Goal: Information Seeking & Learning: Find contact information

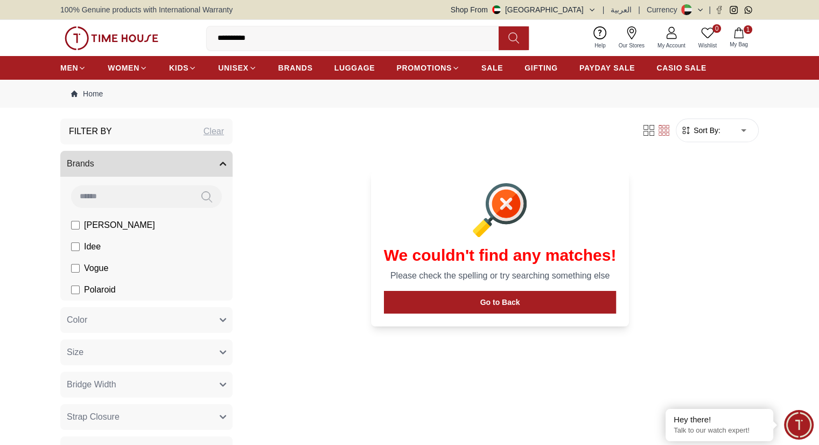
drag, startPoint x: 0, startPoint y: 0, endPoint x: 208, endPoint y: 39, distance: 212.1
click at [208, 39] on input "**********" at bounding box center [357, 38] width 301 height 22
click at [232, 37] on input "******" at bounding box center [357, 38] width 301 height 22
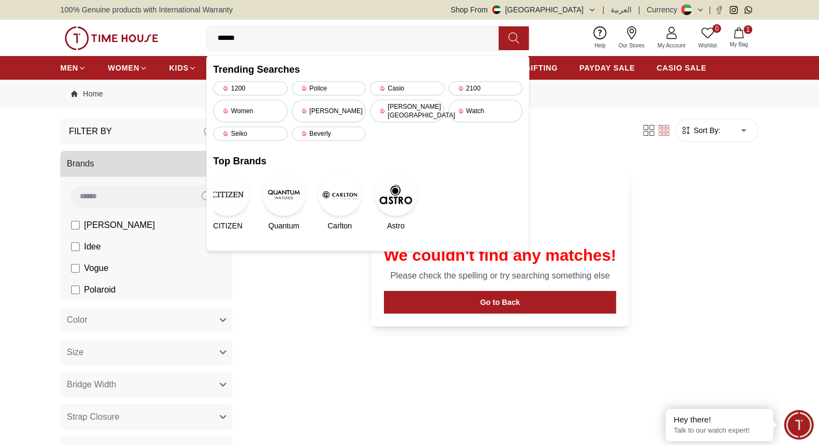
type input "*******"
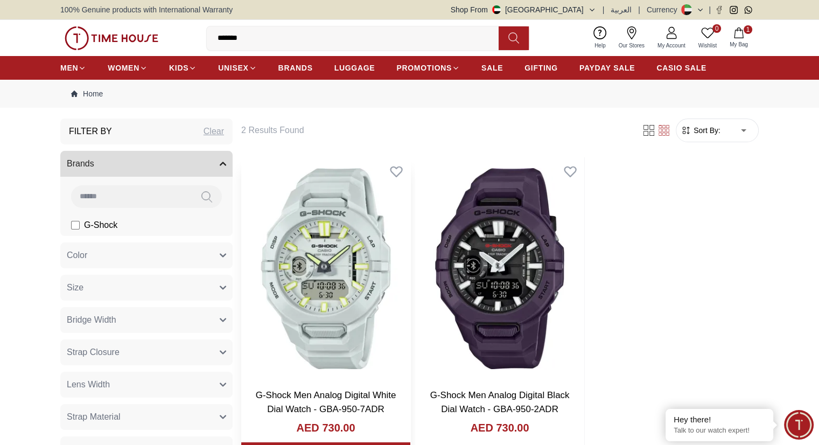
click at [320, 268] on img at bounding box center [325, 268] width 169 height 222
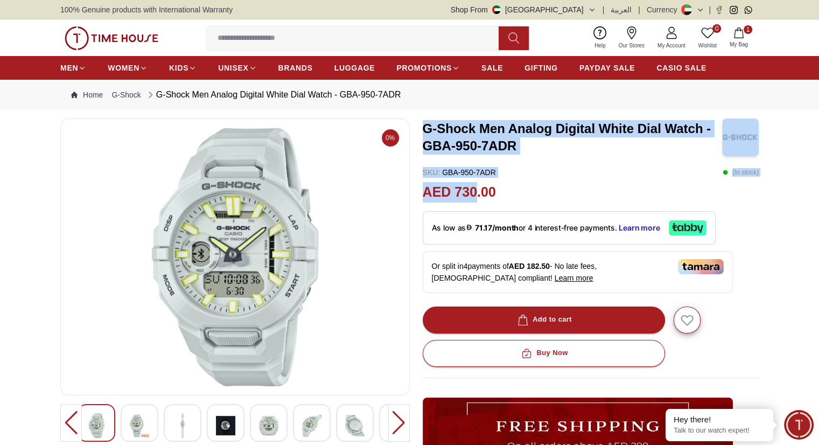
drag, startPoint x: 427, startPoint y: 126, endPoint x: 476, endPoint y: 194, distance: 84.5
copy div "G-Shock Men Analog Digital White Dial Watch - GBA-950-7ADR SKU : GBA-950-7ADR (…"
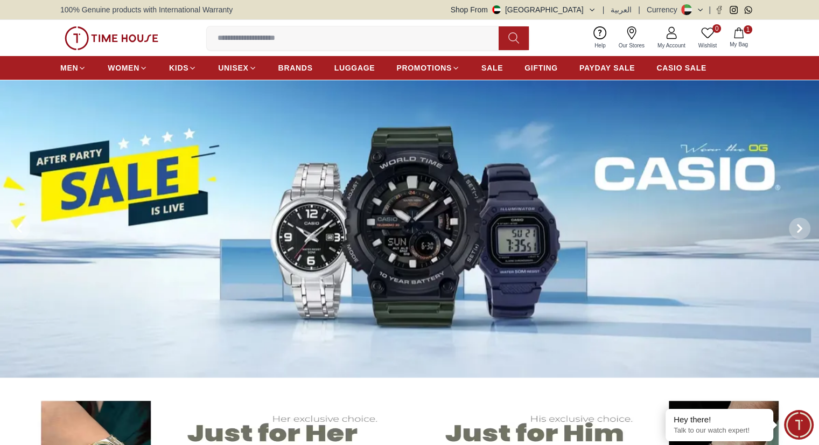
click at [800, 433] on span "Minimize live chat window" at bounding box center [798, 424] width 39 height 39
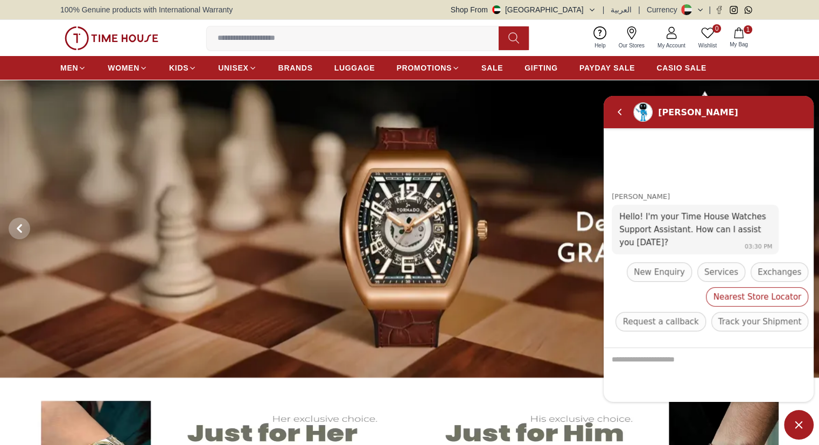
click at [713, 298] on span "Nearest Store Locator" at bounding box center [757, 296] width 88 height 13
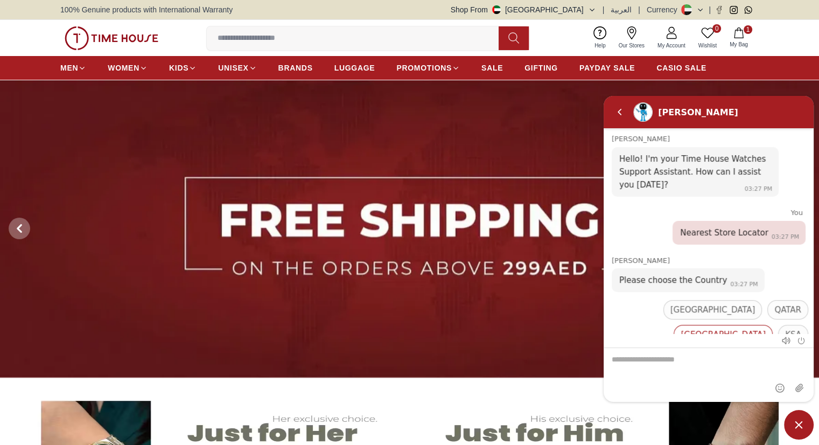
scroll to position [26, 0]
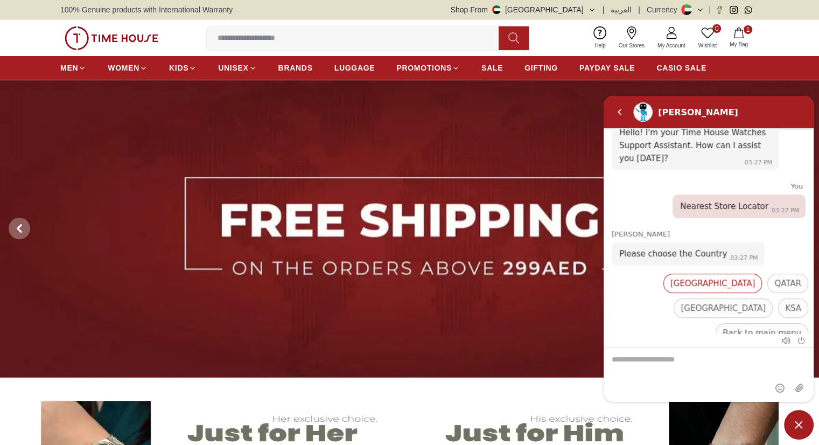
click at [664, 291] on div "[GEOGRAPHIC_DATA]" at bounding box center [713, 282] width 99 height 19
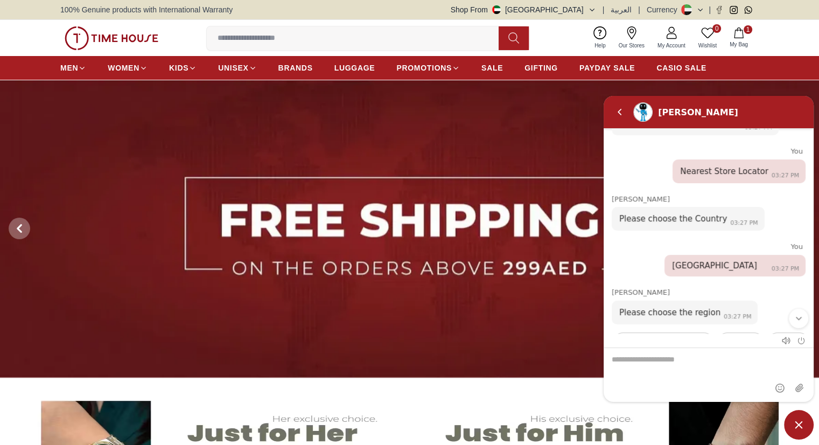
scroll to position [120, 0]
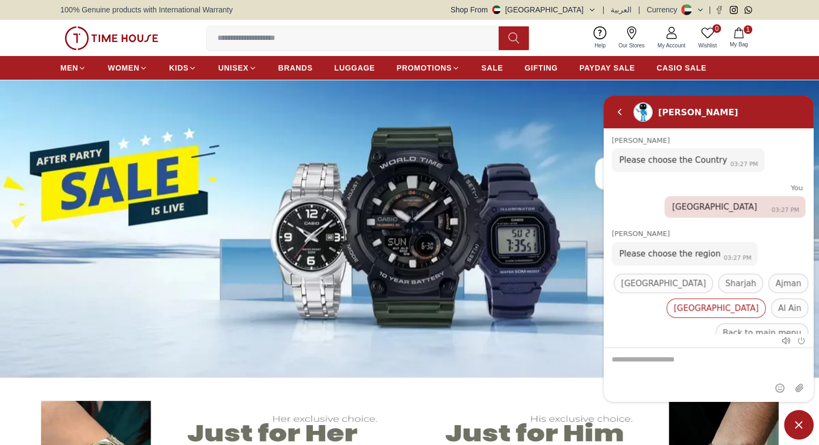
click at [759, 301] on span "[GEOGRAPHIC_DATA]" at bounding box center [716, 307] width 85 height 13
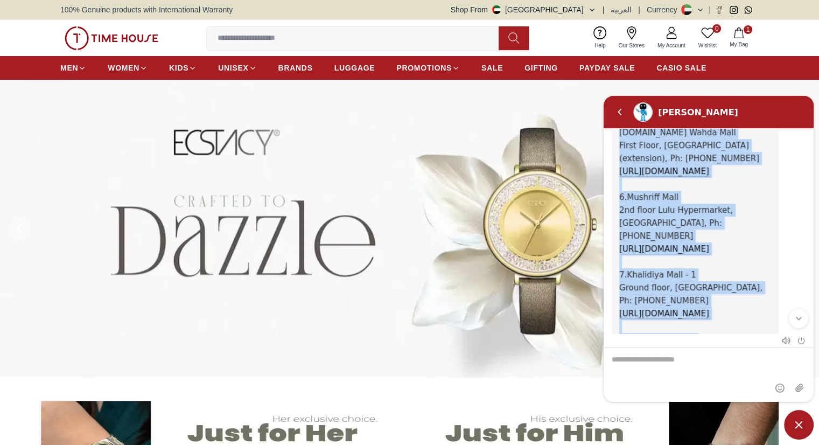
scroll to position [777, 0]
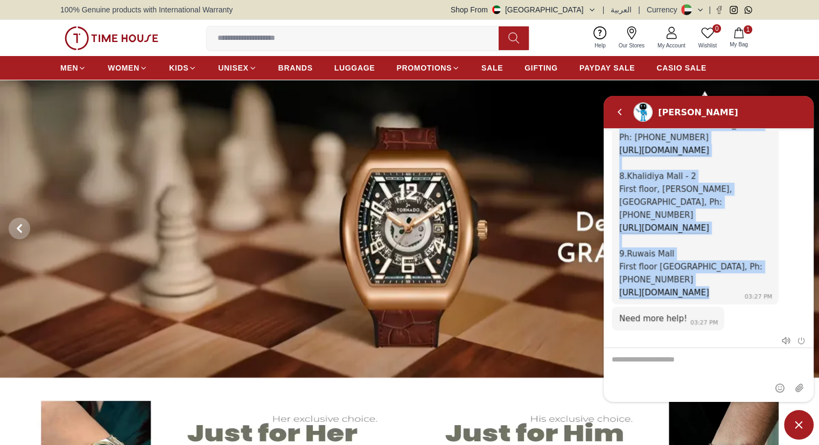
drag, startPoint x: 620, startPoint y: 210, endPoint x: 727, endPoint y: 235, distance: 110.3
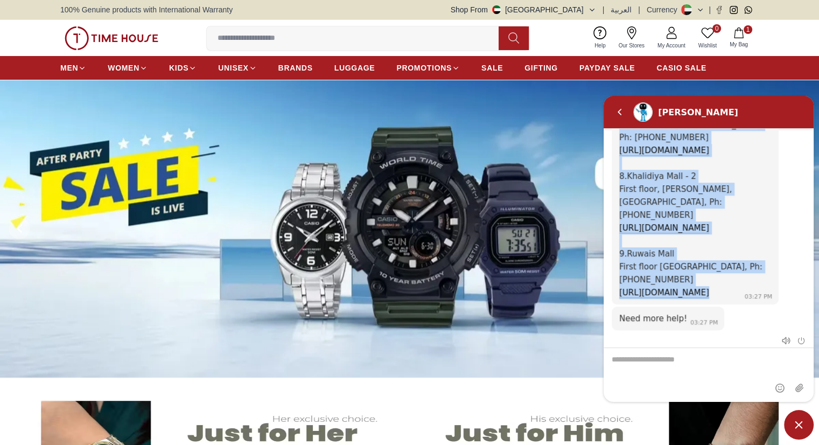
copy span "Here are our stores in [GEOGRAPHIC_DATA]: 1.[GEOGRAPHIC_DATA], Ph: [PHONE_NUMBE…"
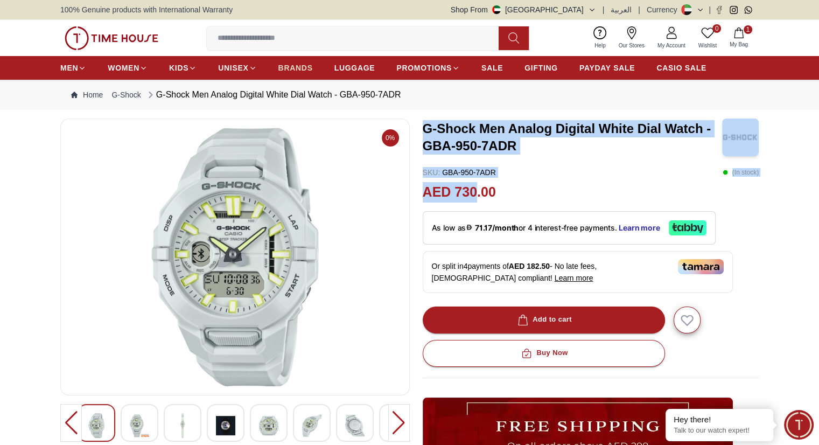
click at [297, 68] on span "BRANDS" at bounding box center [295, 67] width 34 height 11
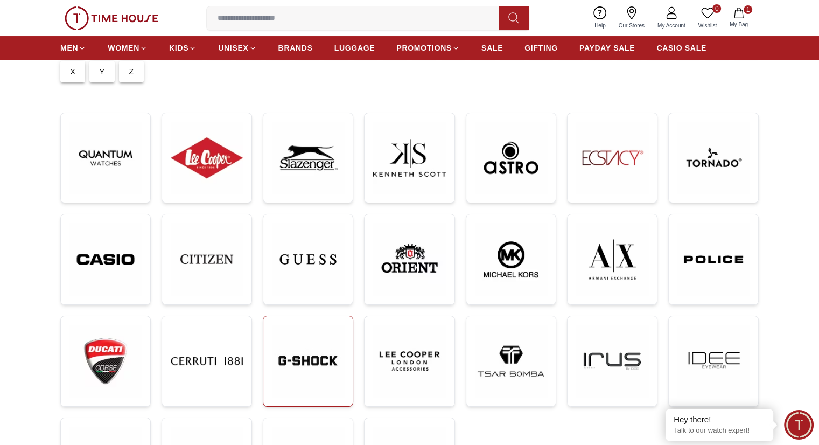
scroll to position [120, 0]
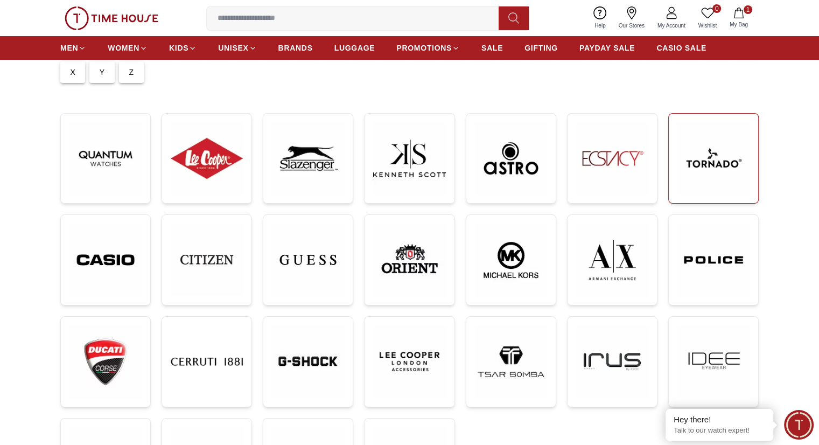
click at [678, 175] on img at bounding box center [714, 158] width 72 height 72
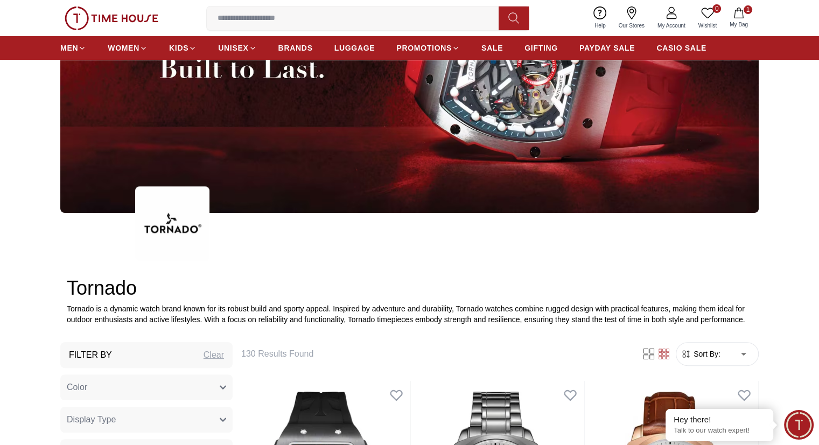
scroll to position [399, 0]
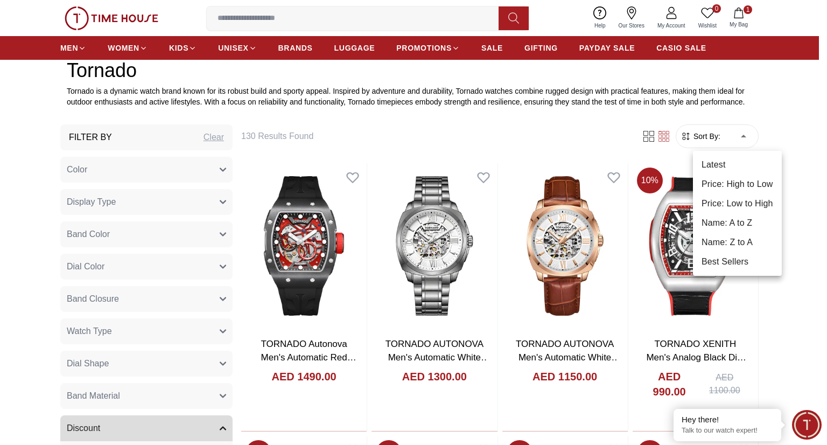
click at [737, 180] on li "Price: High to Low" at bounding box center [737, 184] width 89 height 19
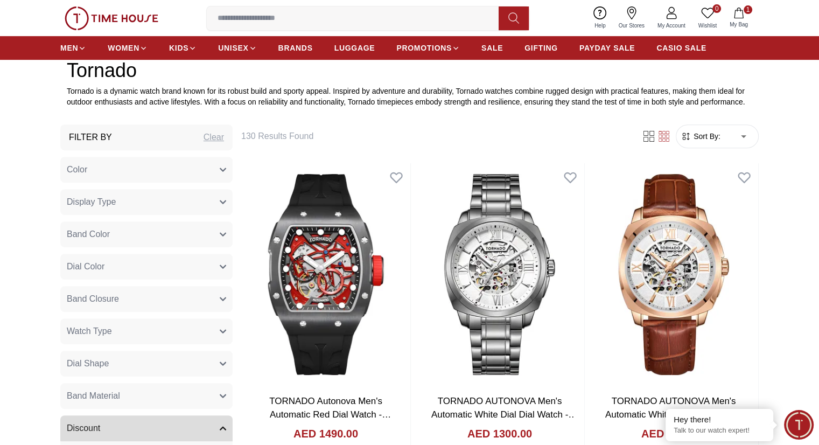
type input "*"
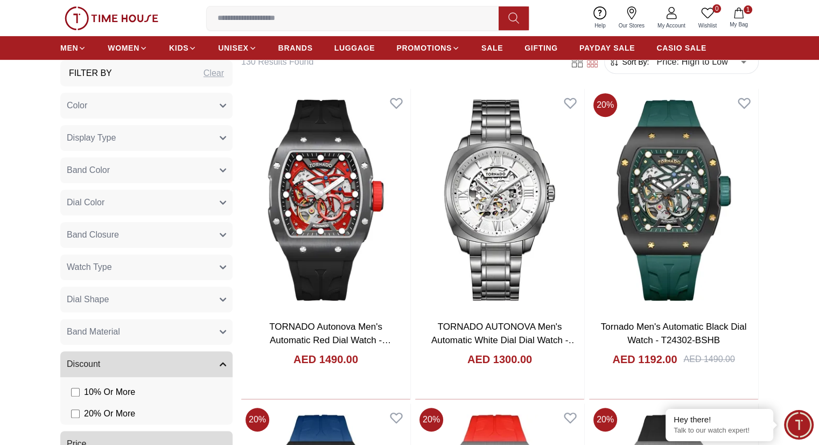
scroll to position [473, 0]
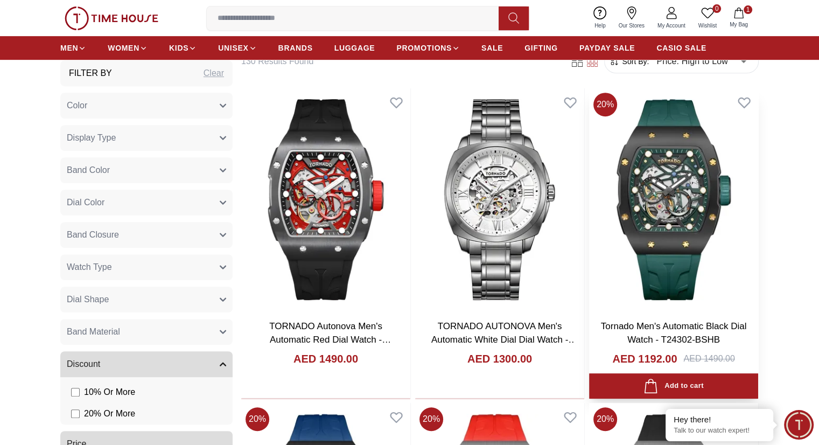
click at [589, 167] on img at bounding box center [673, 199] width 169 height 222
